Goal: Transaction & Acquisition: Purchase product/service

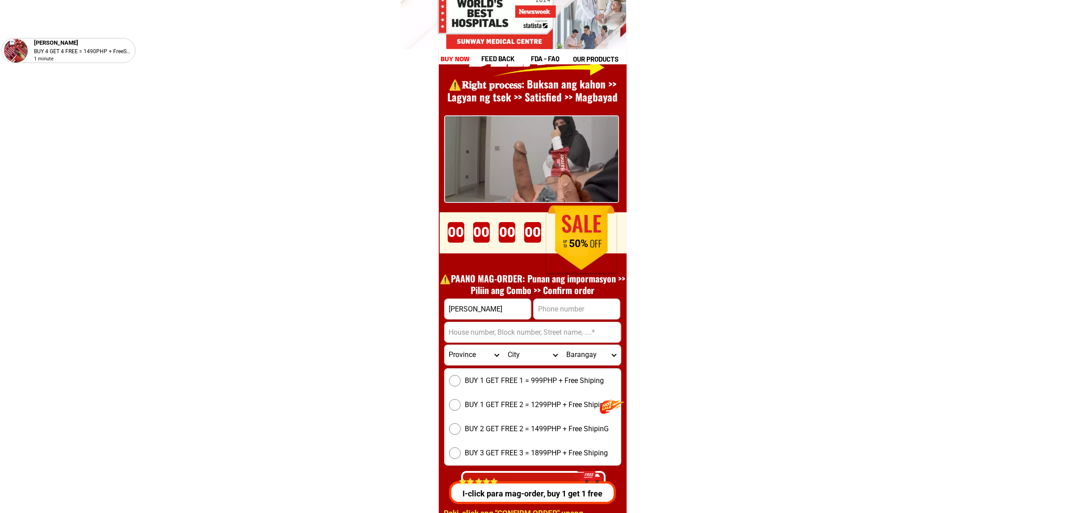
scroll to position [12309, 0]
drag, startPoint x: 475, startPoint y: 331, endPoint x: 497, endPoint y: 344, distance: 24.9
click at [475, 331] on input "Input address" at bounding box center [533, 333] width 176 height 20
paste input "392 poblacion [PERSON_NAME][GEOGRAPHIC_DATA]"
type input "392 poblacion [PERSON_NAME][GEOGRAPHIC_DATA]"
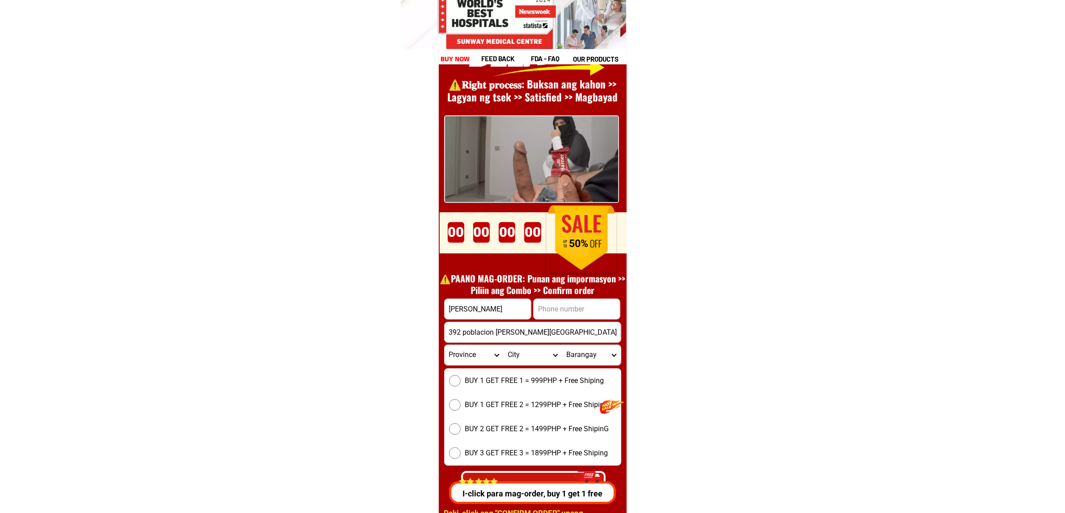
click at [583, 304] on input "Input phone_number" at bounding box center [577, 309] width 86 height 20
paste input "9659339615"
click at [539, 314] on input "9659339615" at bounding box center [577, 309] width 86 height 20
type input "09659339615"
click at [542, 384] on span "BUY 1 GET FREE 1 = 999PHP + Free Shiping" at bounding box center [534, 381] width 139 height 11
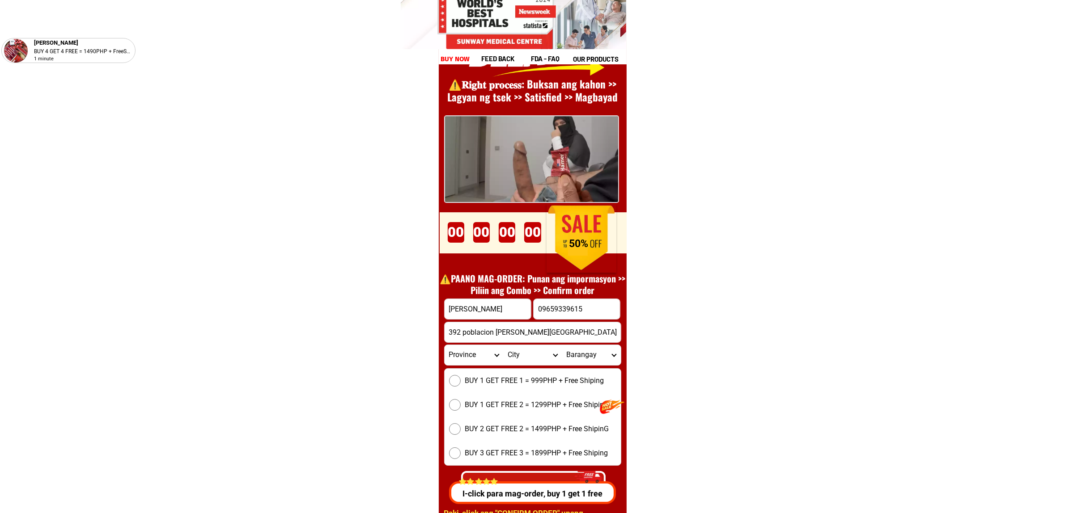
click at [461, 384] on input "BUY 1 GET FREE 1 = 999PHP + Free Shiping" at bounding box center [455, 381] width 12 height 12
radio input "true"
click at [593, 299] on input "09659339615" at bounding box center [577, 309] width 86 height 20
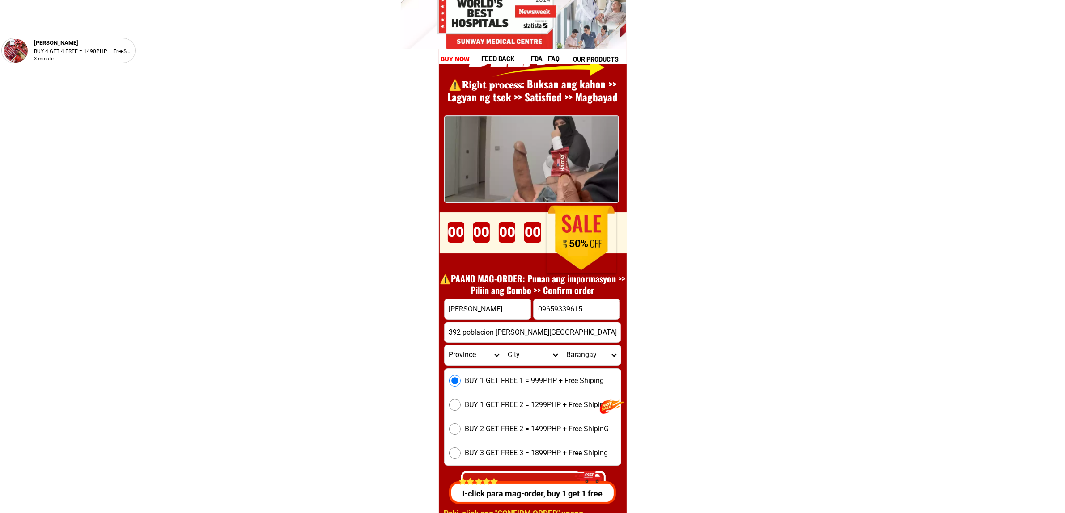
paste input "Input phone_number"
click at [538, 311] on input "9659339615" at bounding box center [577, 309] width 86 height 20
type input "09659339615"
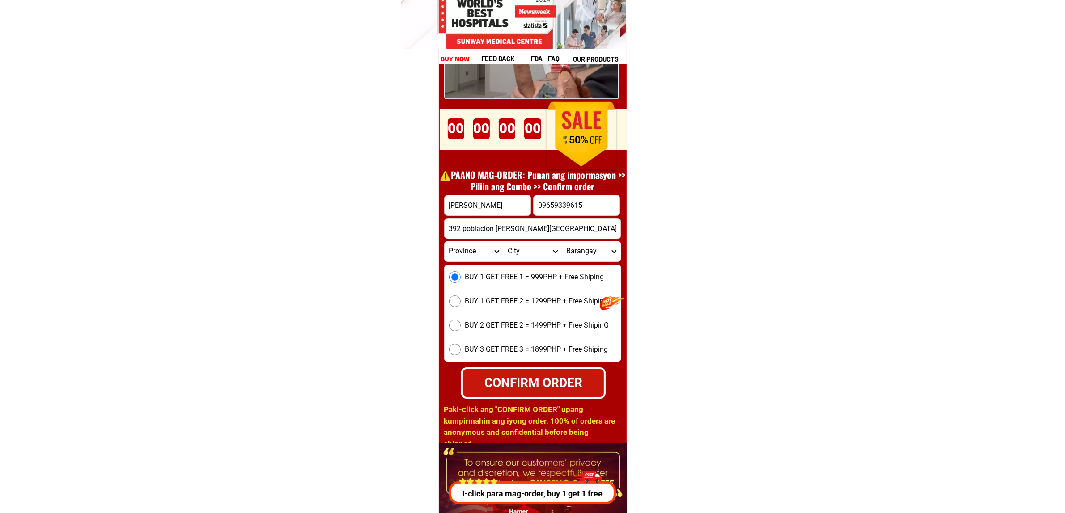
scroll to position [12421, 0]
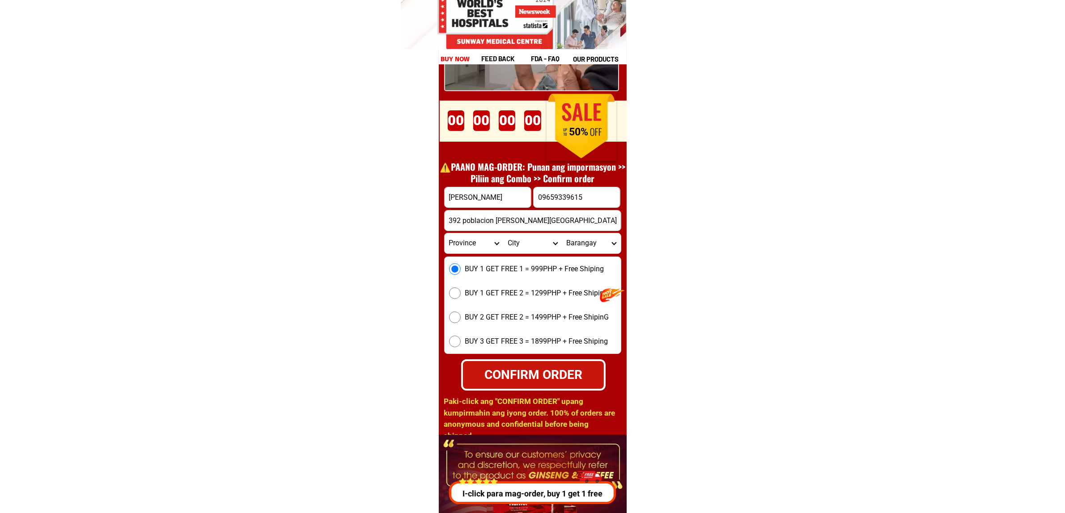
click at [546, 364] on div "CONFIRM ORDER" at bounding box center [533, 375] width 144 height 31
radio input "true"
